Goal: Task Accomplishment & Management: Use online tool/utility

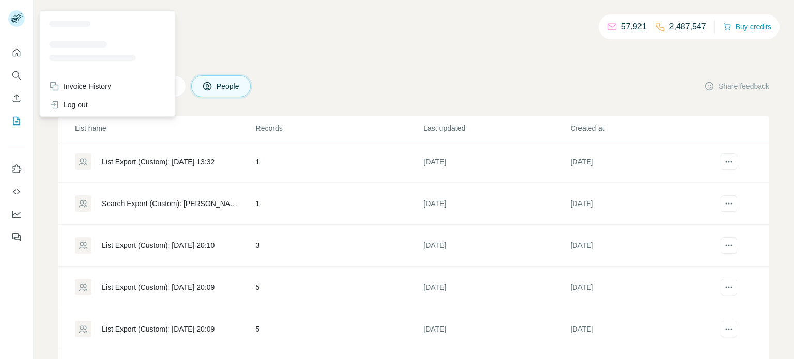
click at [10, 18] on rect at bounding box center [16, 18] width 17 height 17
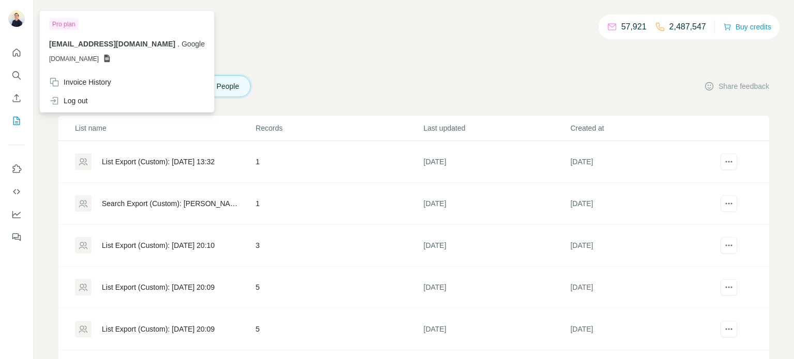
click at [506, 52] on div "57,921 2,487,547 Buy credits My lists Companies People Share feedback List name…" at bounding box center [413, 210] width 711 height 370
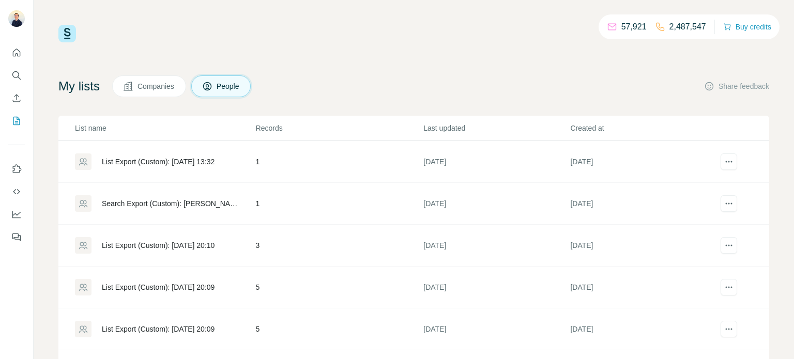
click at [69, 27] on img at bounding box center [67, 34] width 18 height 18
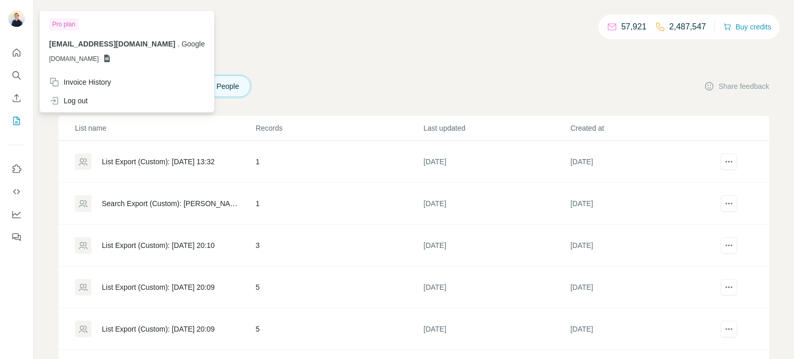
click at [20, 17] on img at bounding box center [16, 18] width 17 height 17
click at [16, 18] on img at bounding box center [16, 18] width 17 height 17
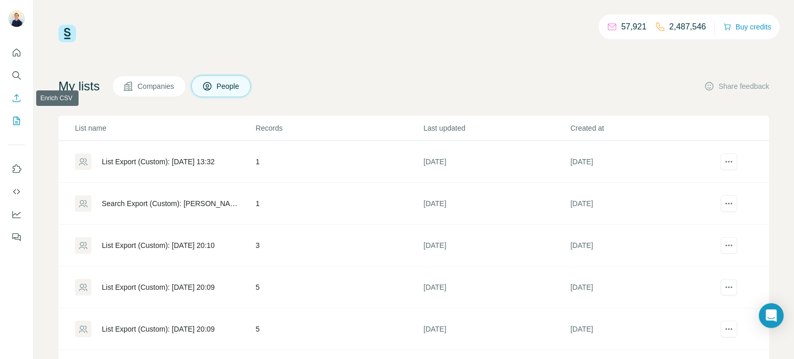
click at [13, 101] on icon "Enrich CSV" at bounding box center [17, 98] width 8 height 8
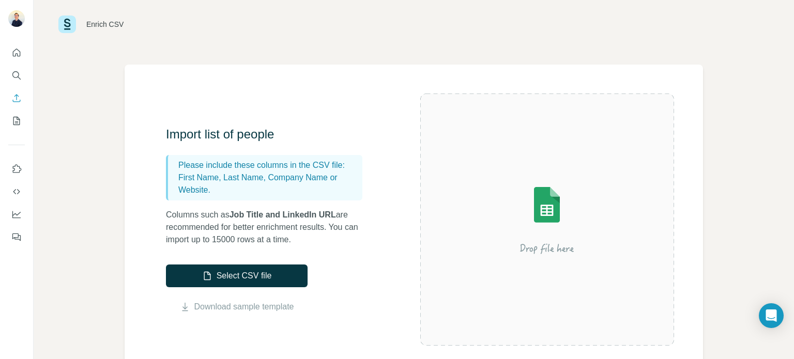
scroll to position [33, 0]
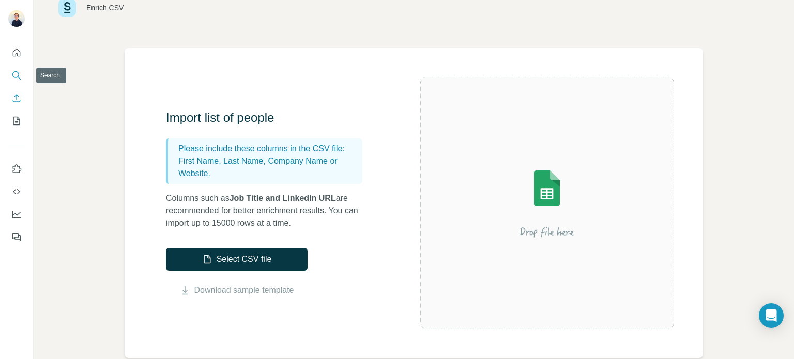
click at [12, 73] on icon "Search" at bounding box center [16, 75] width 10 height 10
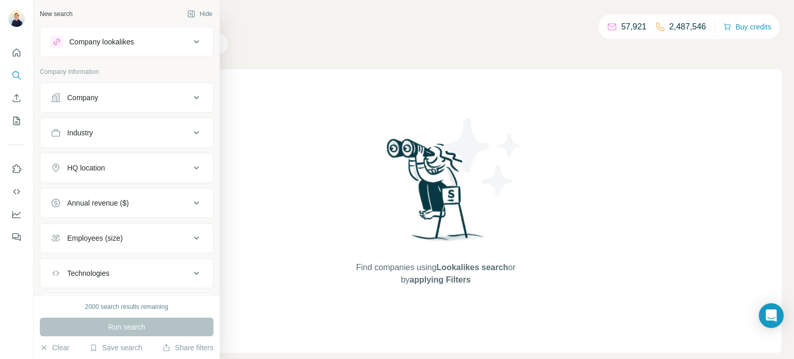
click at [197, 98] on icon at bounding box center [196, 97] width 12 height 12
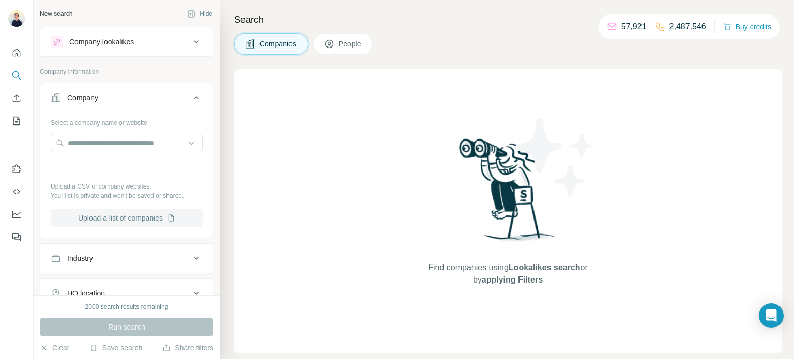
click at [164, 219] on button "Upload a list of companies" at bounding box center [127, 218] width 152 height 19
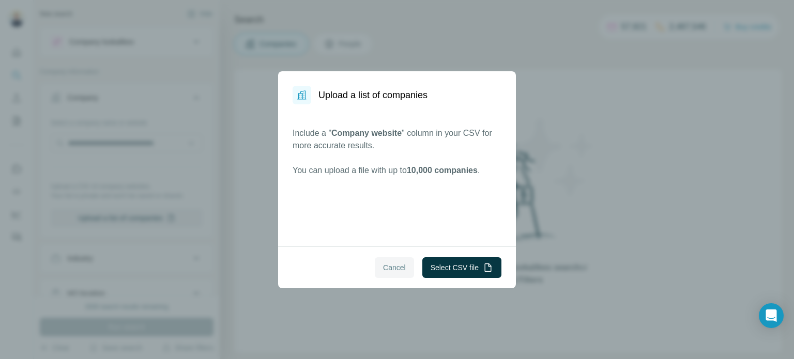
click at [375, 270] on button "Cancel" at bounding box center [394, 267] width 39 height 21
